Goal: Find specific page/section: Find specific page/section

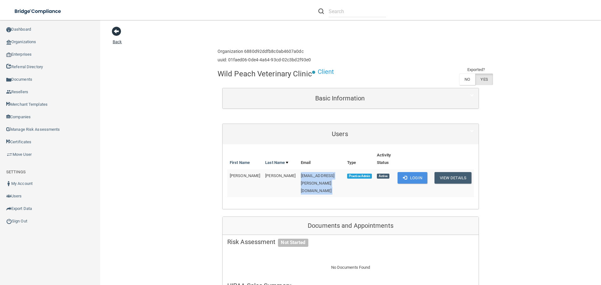
click at [118, 31] on span at bounding box center [116, 31] width 9 height 9
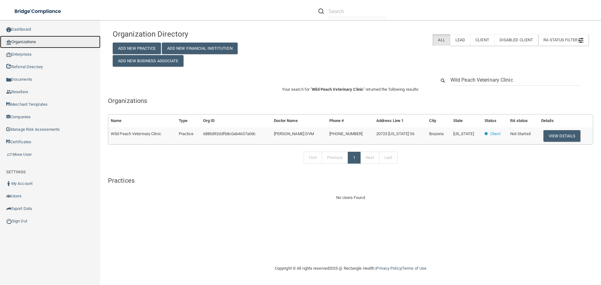
click at [62, 43] on link "Organizations" at bounding box center [50, 42] width 100 height 13
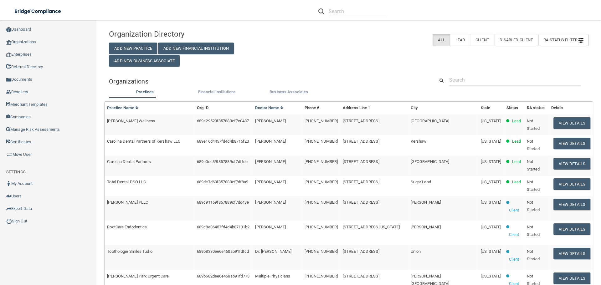
click at [469, 73] on div "Organization Directory Add New Practice Add New Financial Institution Add New B…" at bounding box center [348, 255] width 479 height 459
click at [461, 73] on div "Organization Directory Add New Practice Add New Financial Institution Add New B…" at bounding box center [348, 255] width 479 height 459
click at [461, 76] on input "text" at bounding box center [514, 80] width 131 height 12
paste input "Primary Care Pediatrics"
type input "Primary Care Pediatrics"
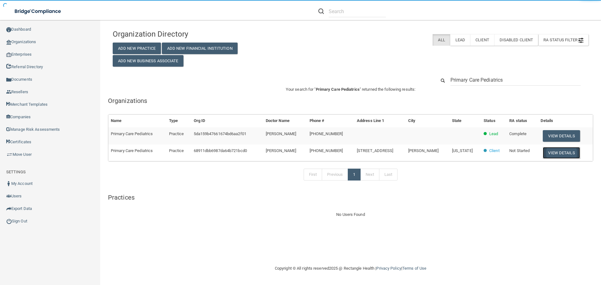
click at [553, 153] on button "View Details" at bounding box center [561, 153] width 37 height 12
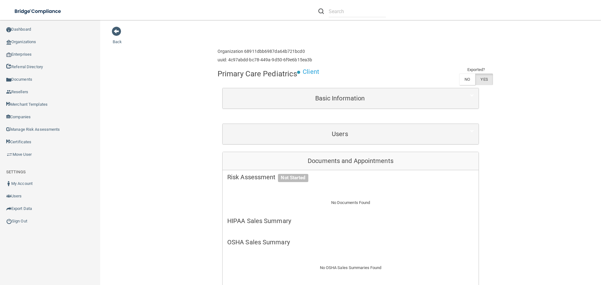
click at [277, 141] on div "Users" at bounding box center [350, 134] width 256 height 20
